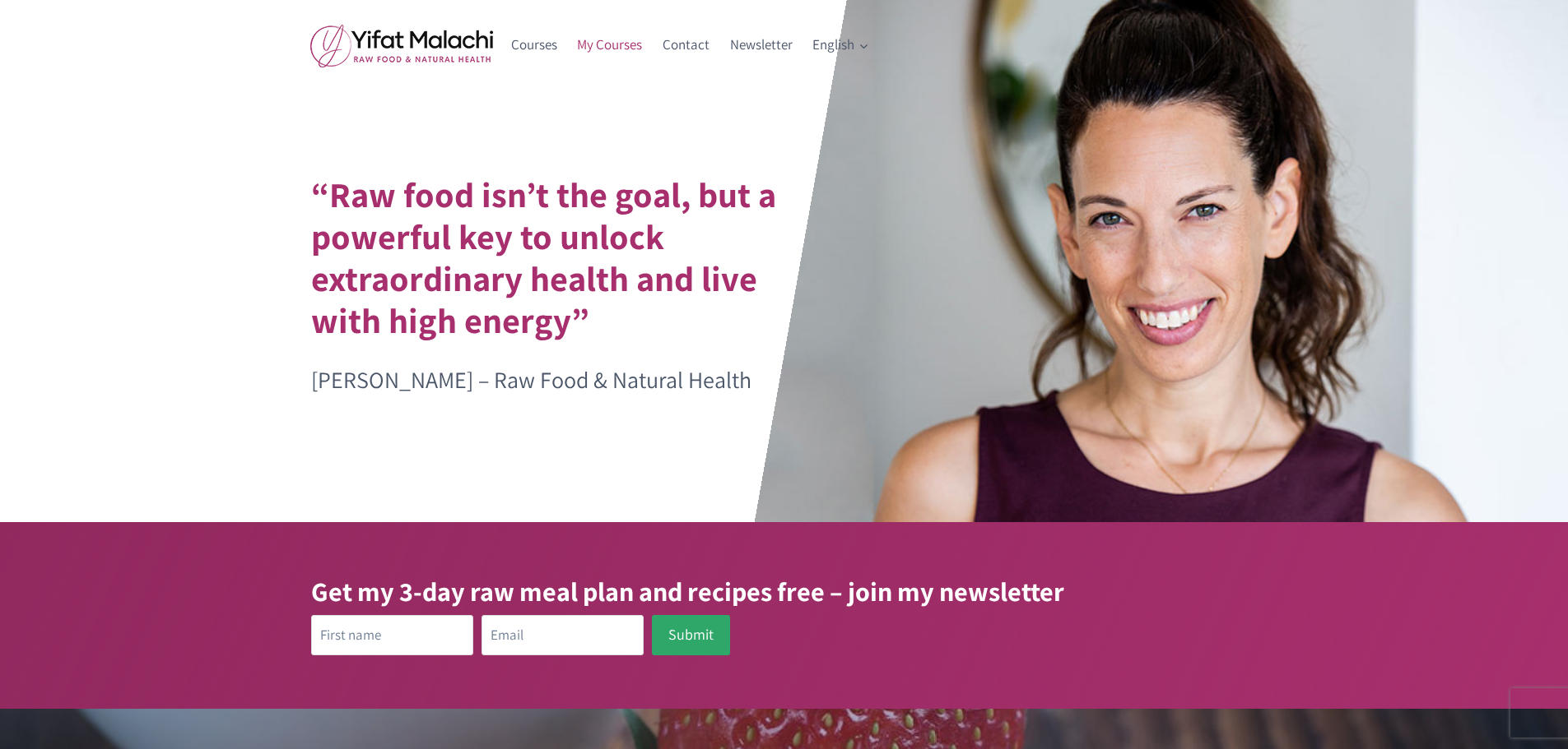
click at [615, 50] on link "My Courses" at bounding box center [609, 46] width 86 height 40
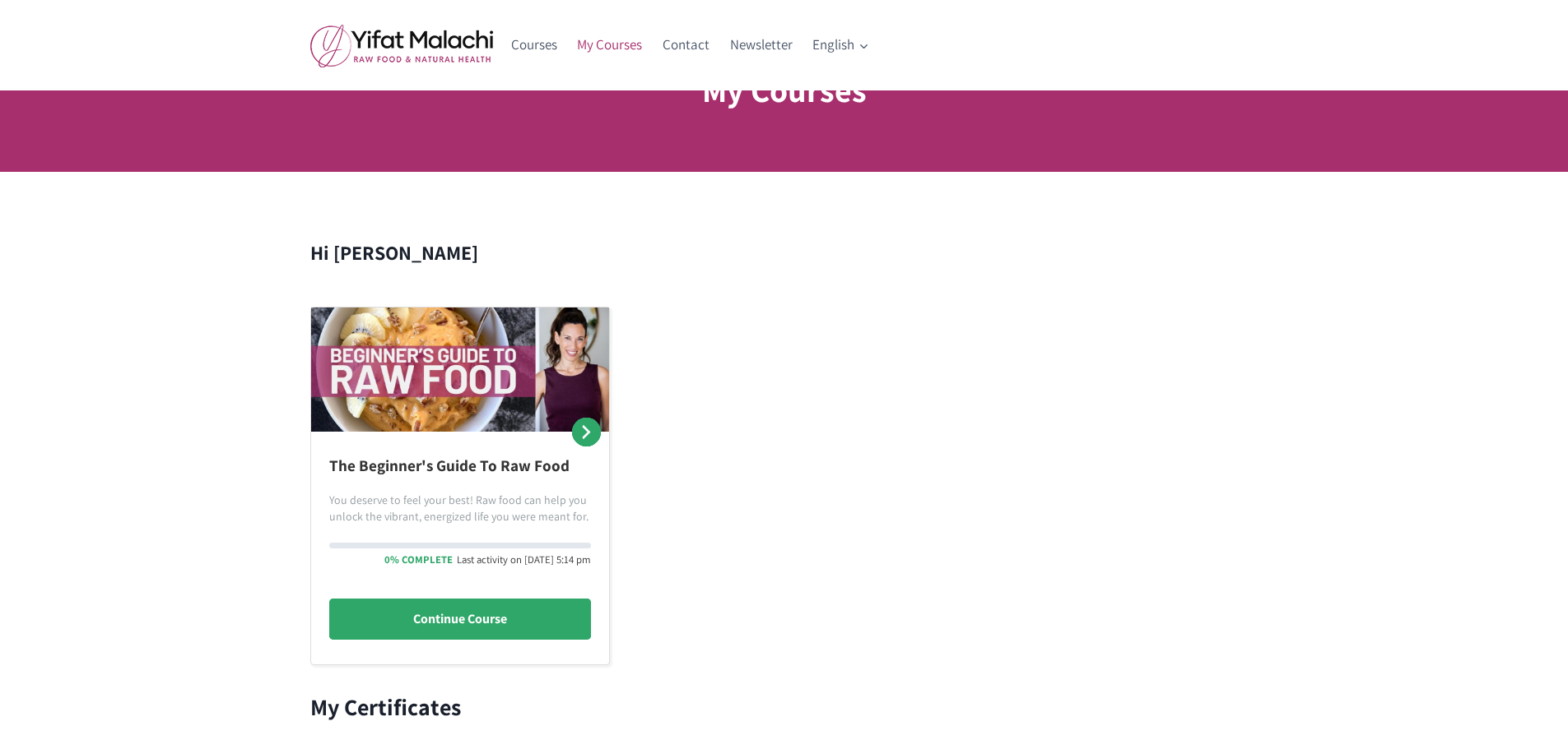
scroll to position [82, 0]
